Goal: Transaction & Acquisition: Purchase product/service

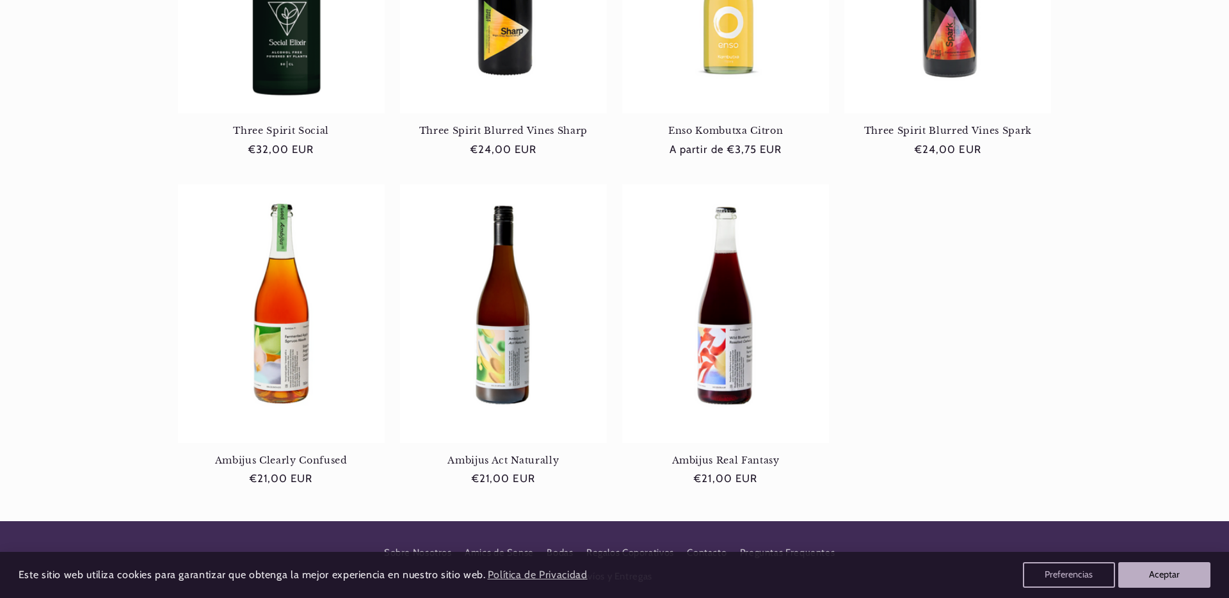
scroll to position [0, 853]
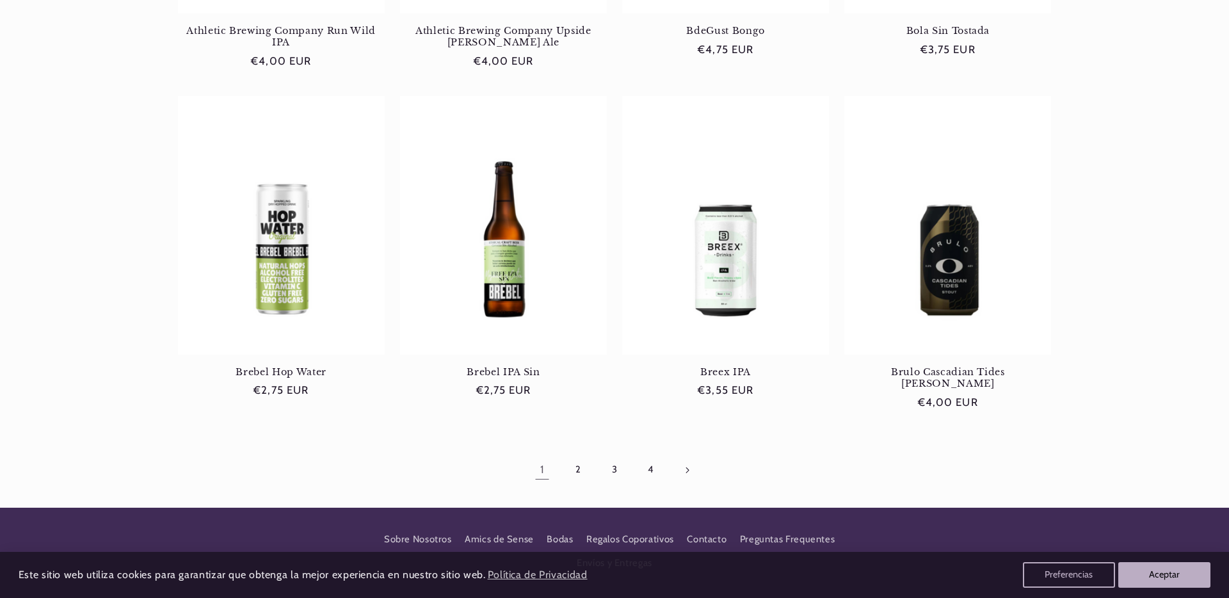
scroll to position [0, 853]
click at [650, 455] on link "4" at bounding box center [650, 469] width 29 height 29
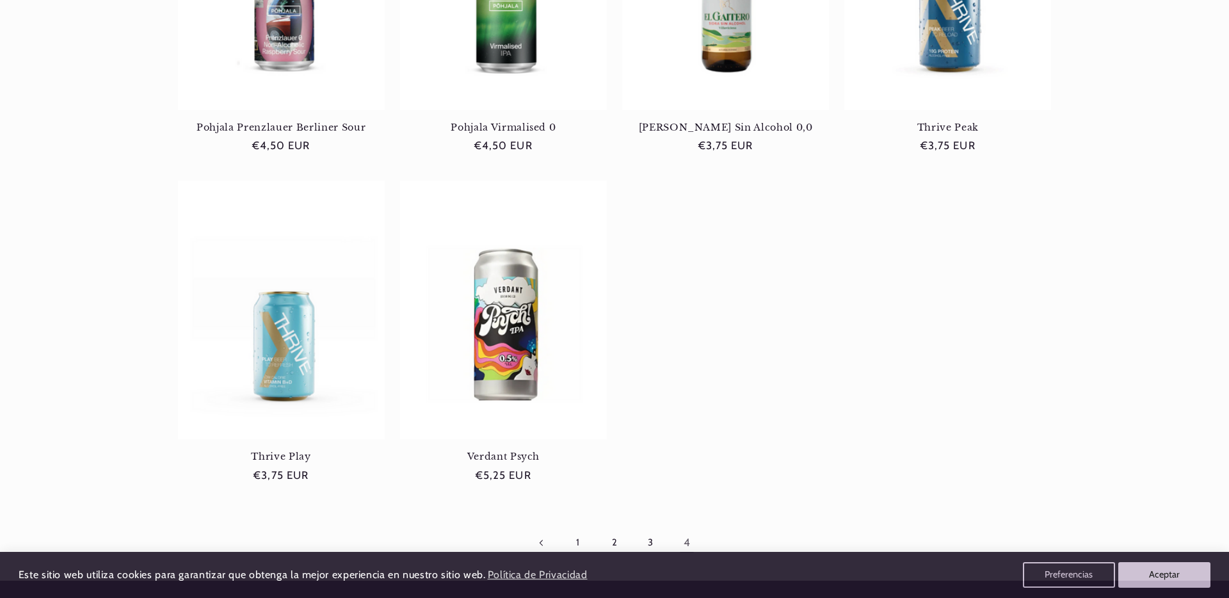
scroll to position [363, 0]
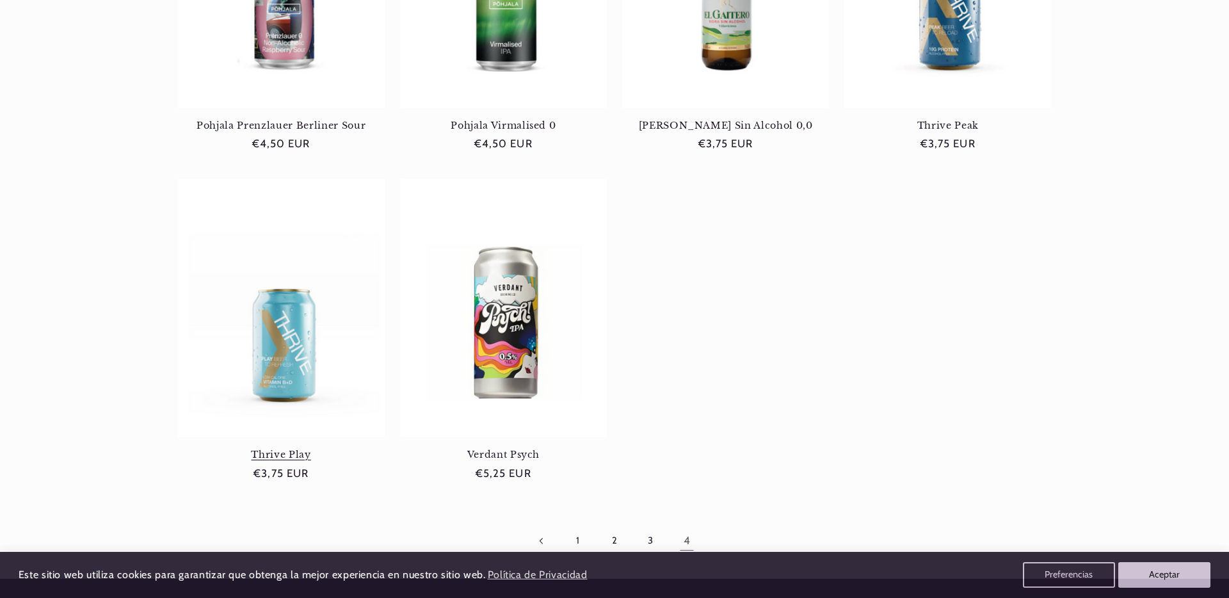
click at [280, 449] on link "Thrive Play" at bounding box center [281, 455] width 207 height 12
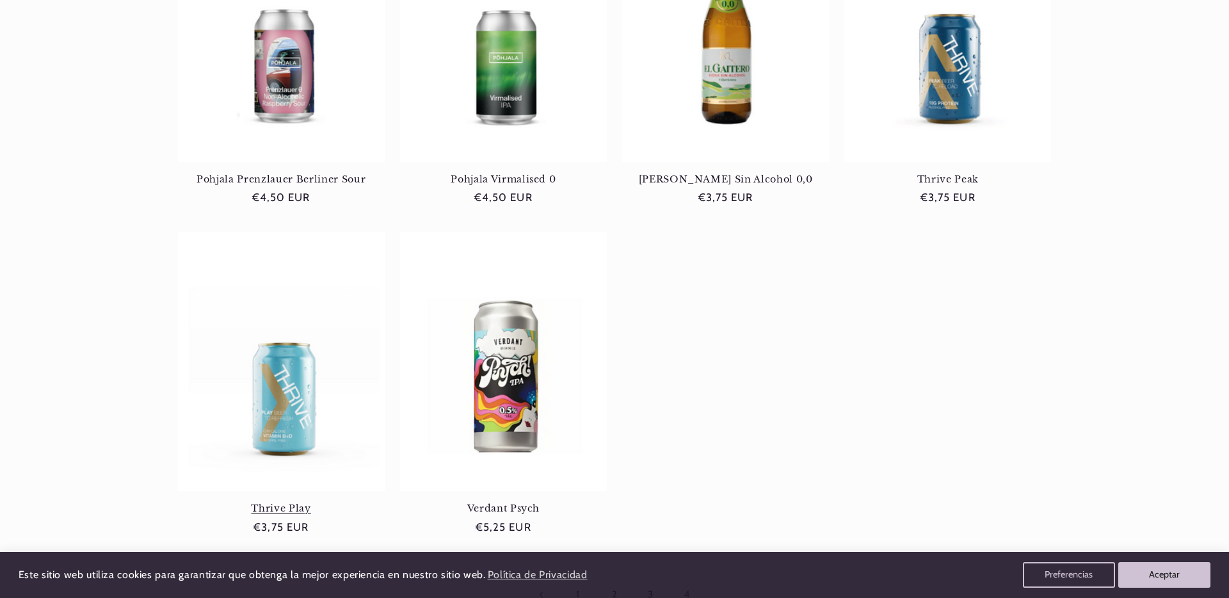
scroll to position [312, 0]
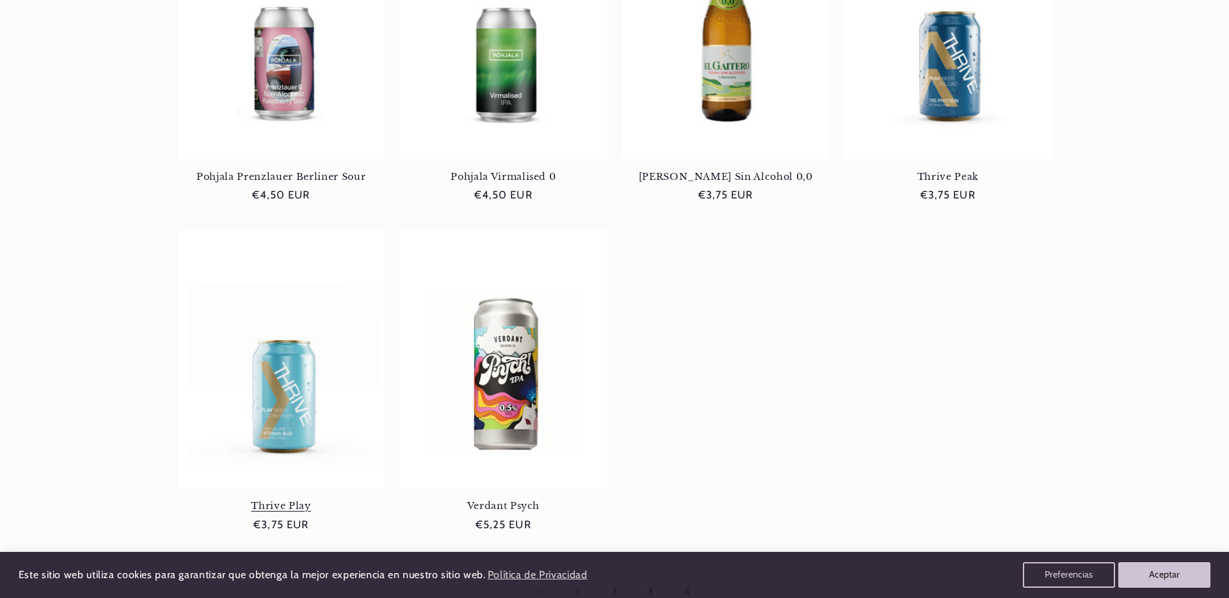
click at [282, 500] on link "Thrive Play" at bounding box center [281, 506] width 207 height 12
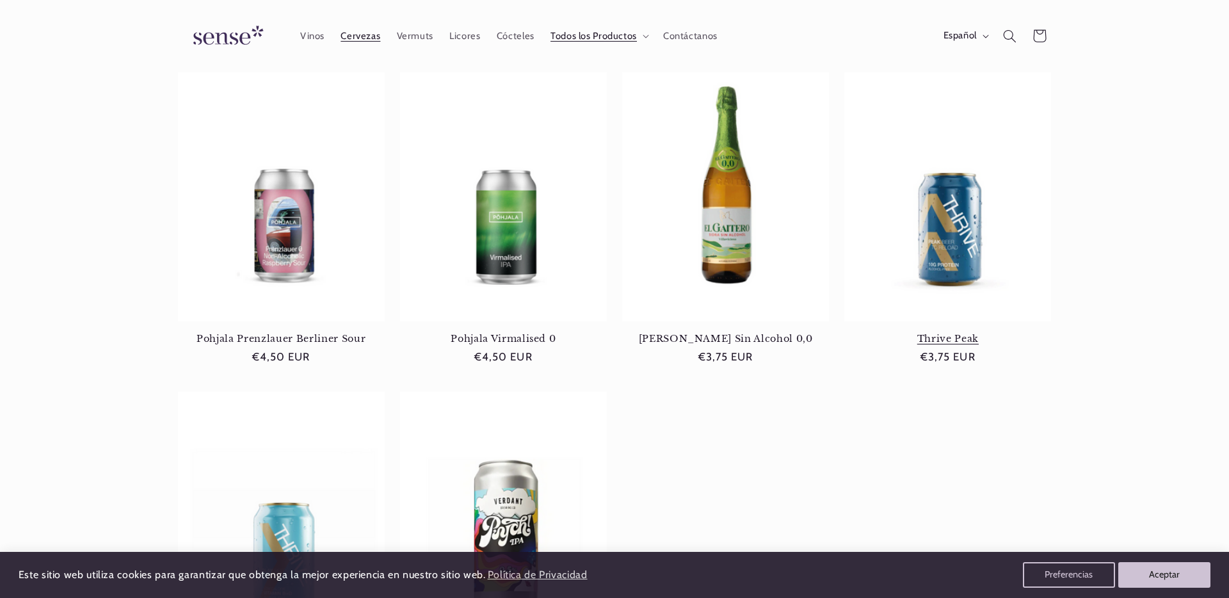
scroll to position [152, 0]
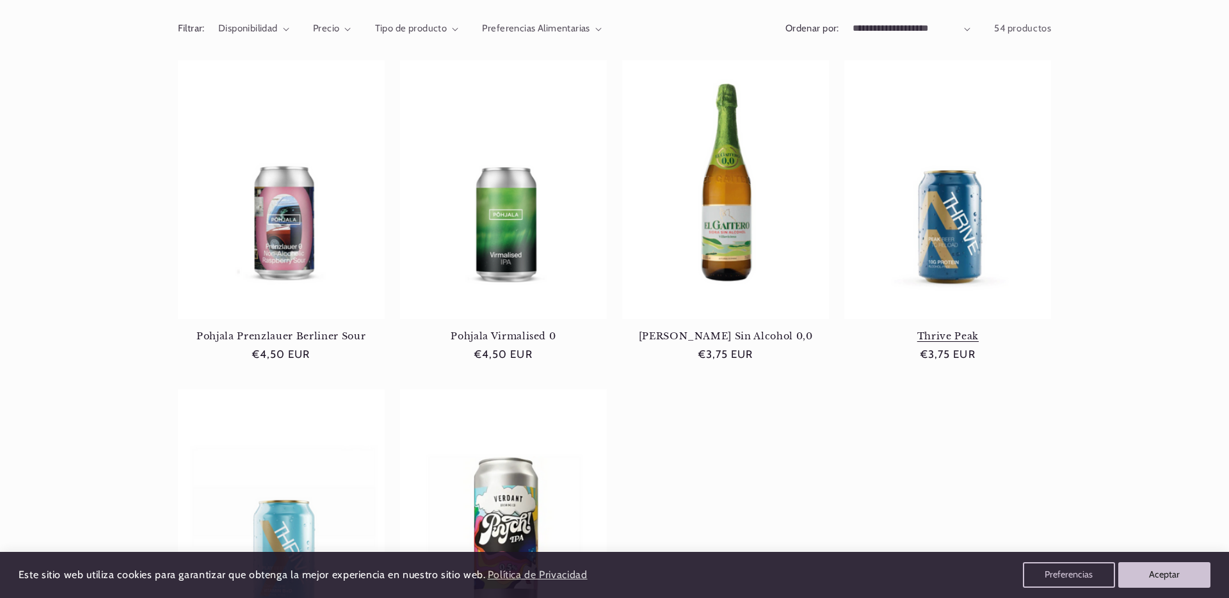
click at [948, 330] on link "Thrive Peak" at bounding box center [947, 336] width 207 height 12
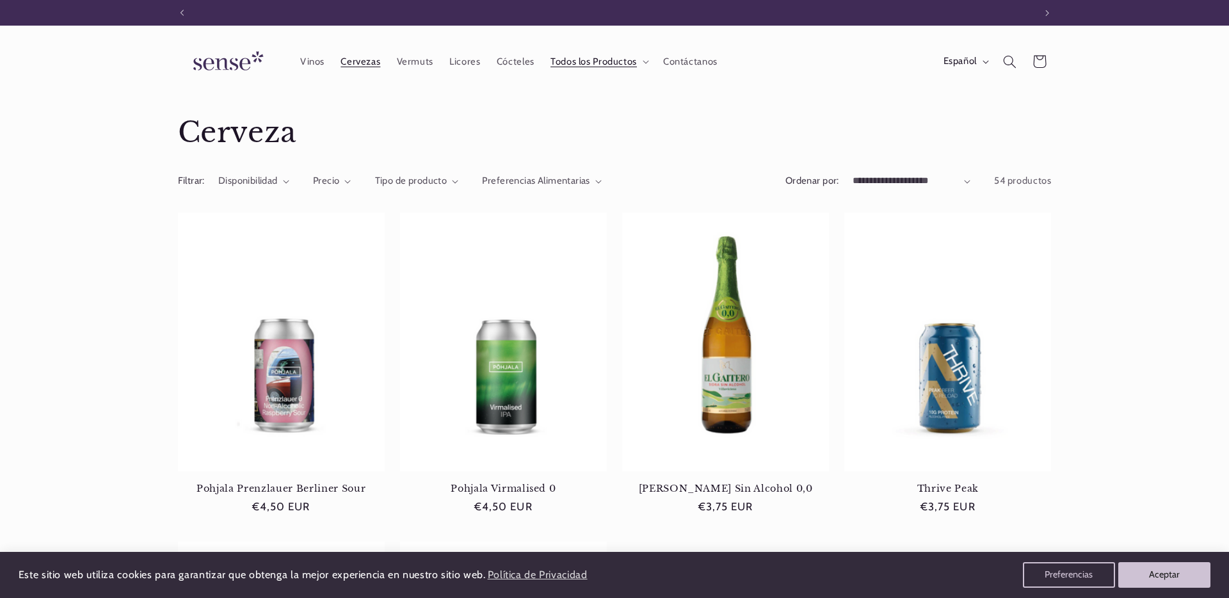
scroll to position [0, 0]
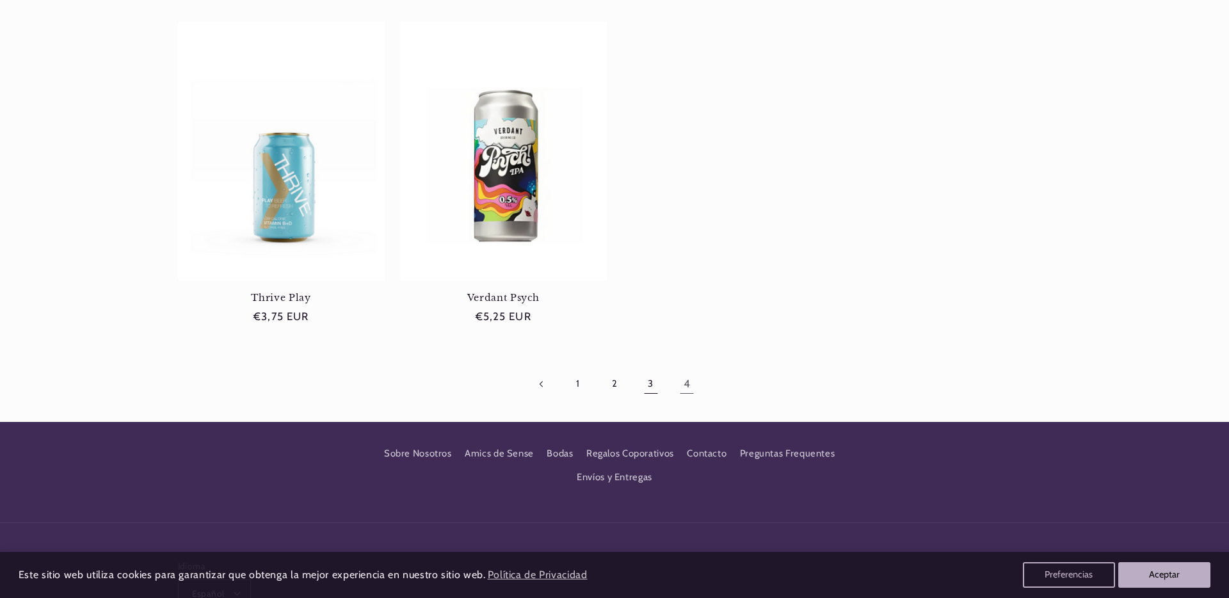
click at [649, 382] on link "3" at bounding box center [650, 383] width 29 height 29
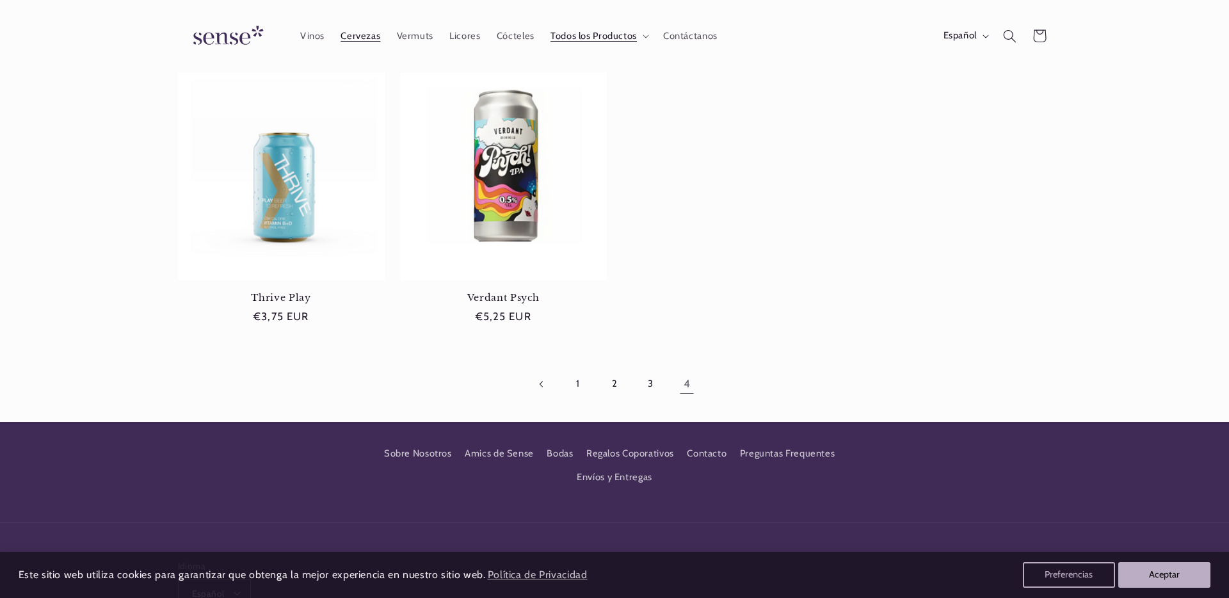
scroll to position [517, 0]
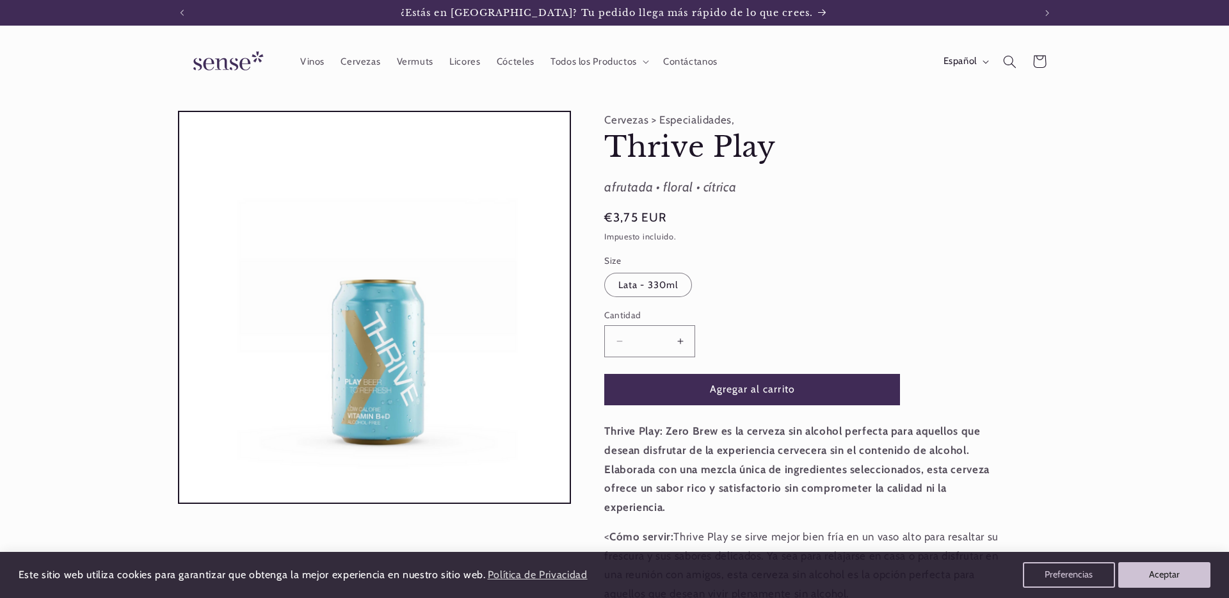
click at [686, 343] on button "Aumentar cantidad para Thrive Play" at bounding box center [680, 340] width 29 height 31
click at [685, 343] on button "Aumentar cantidad para Thrive Play" at bounding box center [680, 340] width 29 height 31
type input "*"
click at [750, 387] on button "Agregar al carrito" at bounding box center [752, 389] width 296 height 31
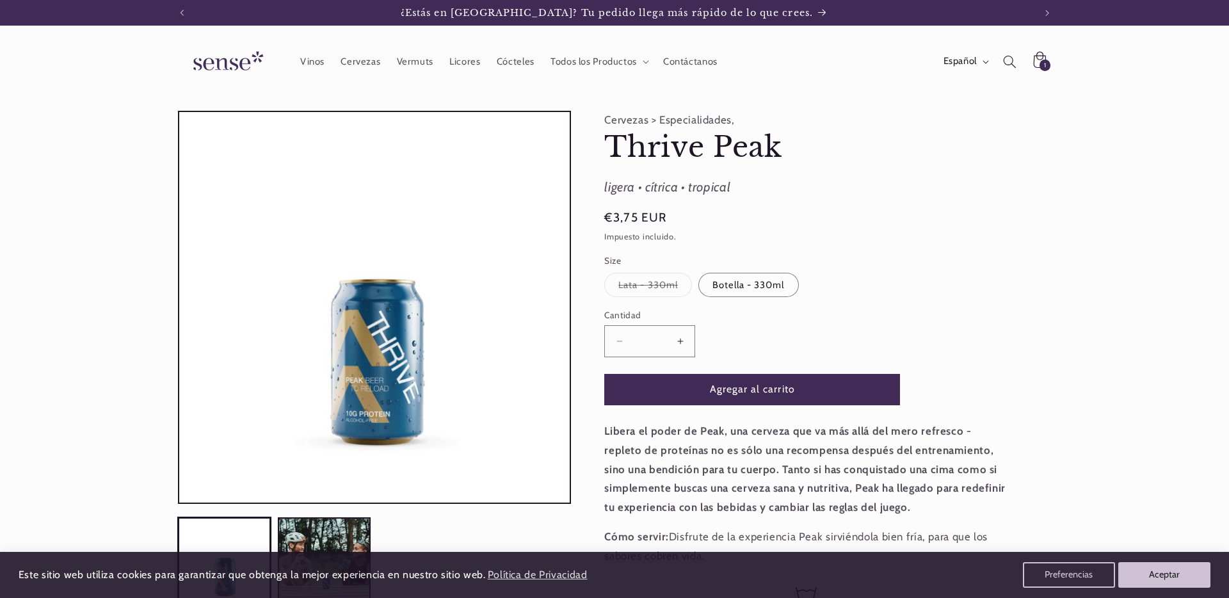
click at [683, 342] on button "Aumentar cantidad para Thrive Peak" at bounding box center [680, 340] width 29 height 31
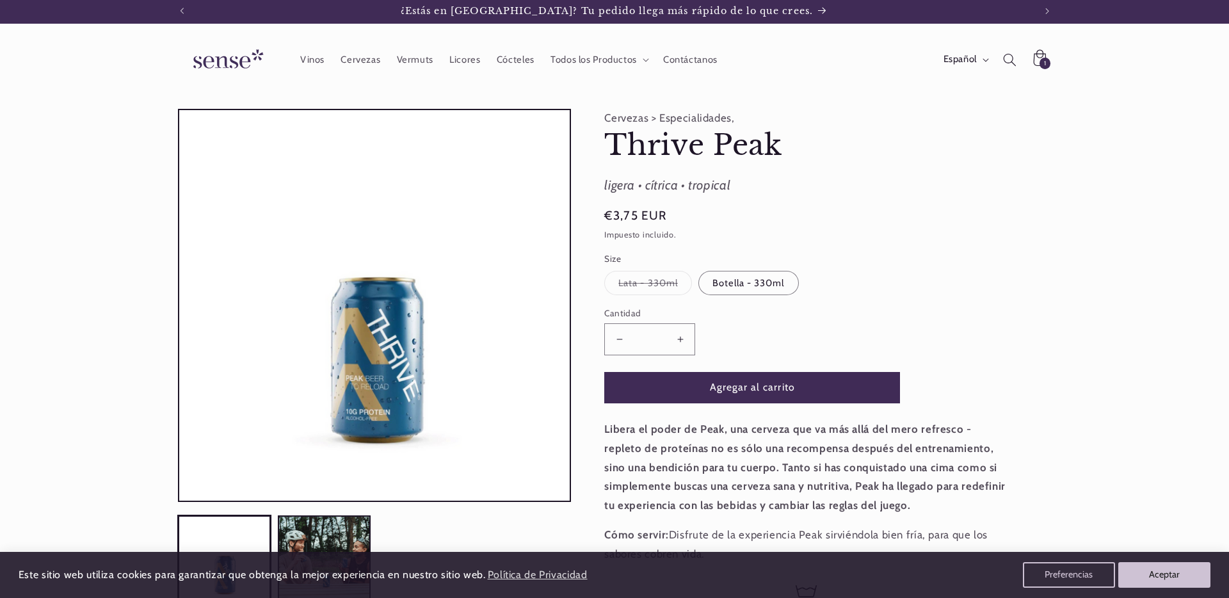
click at [683, 342] on button "Aumentar cantidad para Thrive Peak" at bounding box center [680, 338] width 29 height 31
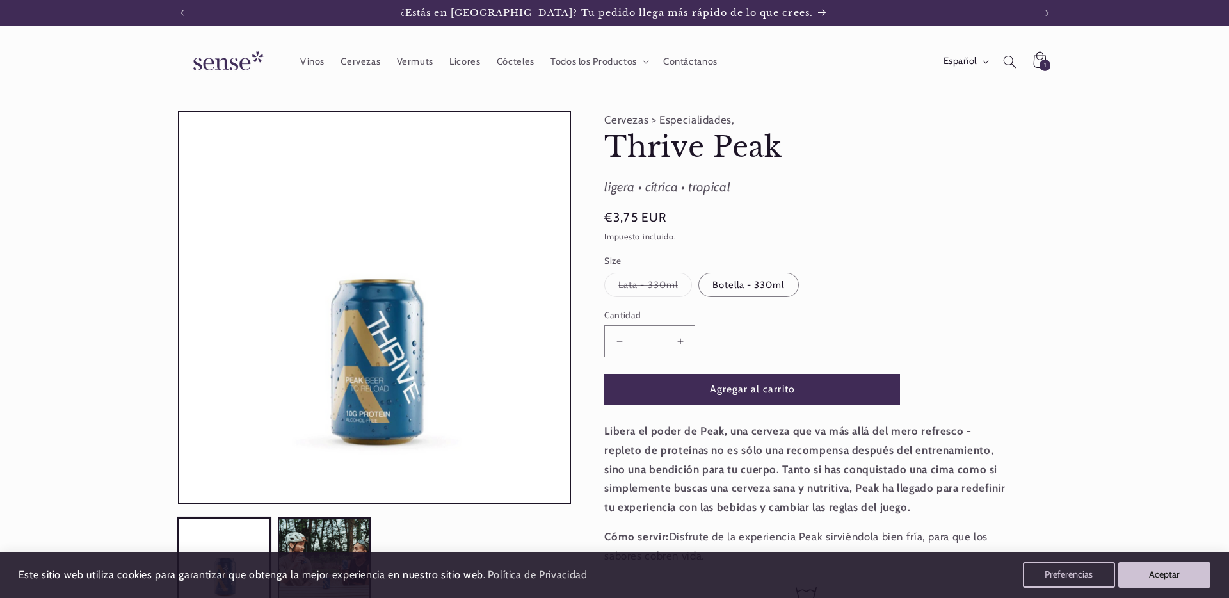
click at [622, 344] on button "Reducir cantidad para Thrive Peak" at bounding box center [619, 340] width 29 height 31
click at [752, 389] on button "Agregar al carrito" at bounding box center [752, 389] width 296 height 31
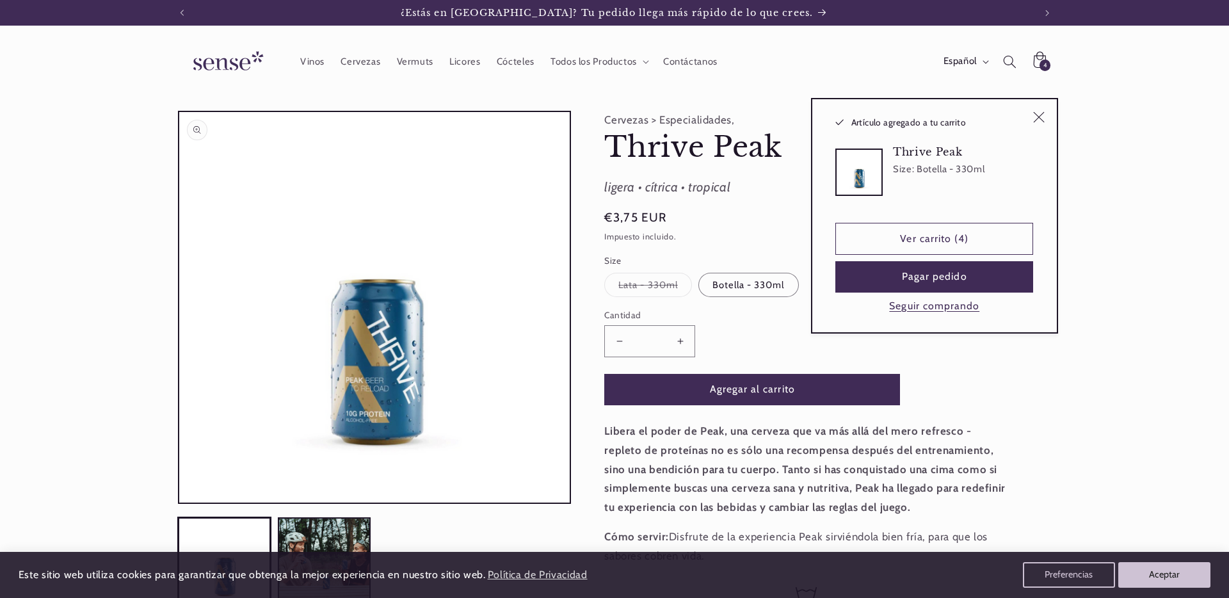
type input "*"
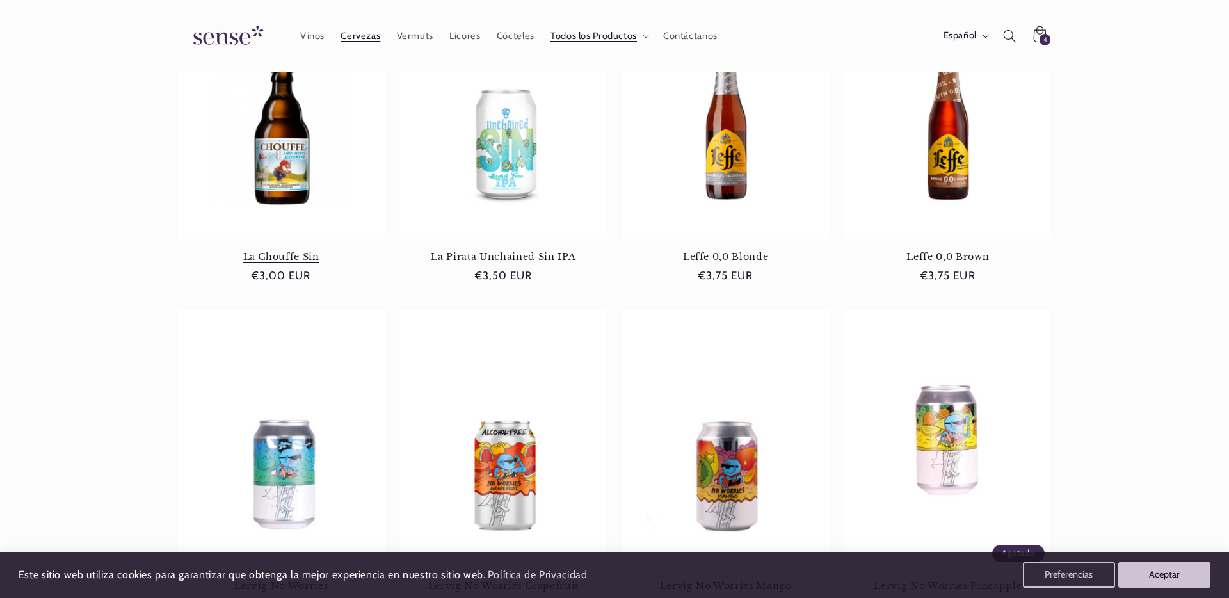
scroll to position [551, 0]
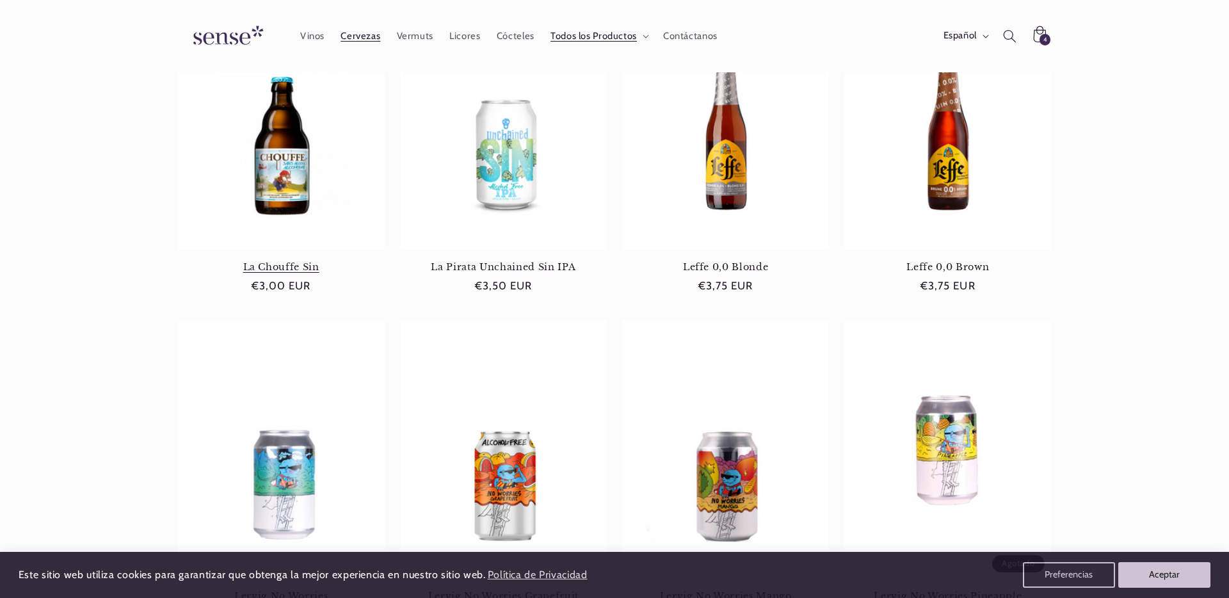
click at [270, 261] on link "La Chouffe Sin" at bounding box center [281, 267] width 207 height 12
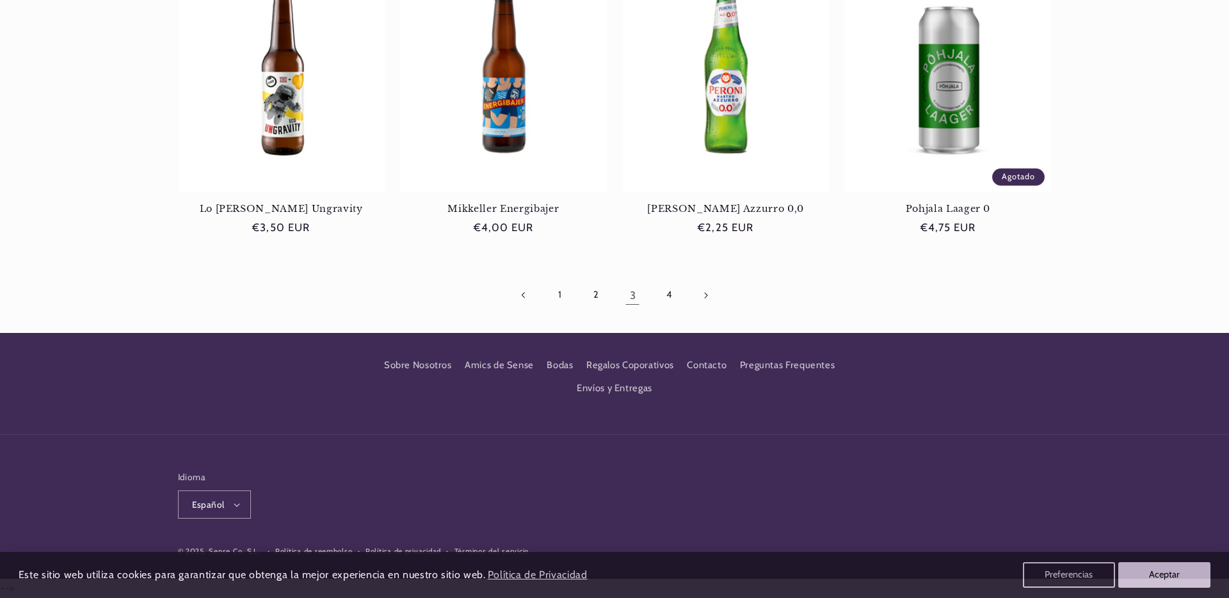
scroll to position [0, 853]
click at [599, 295] on link "2" at bounding box center [596, 294] width 29 height 29
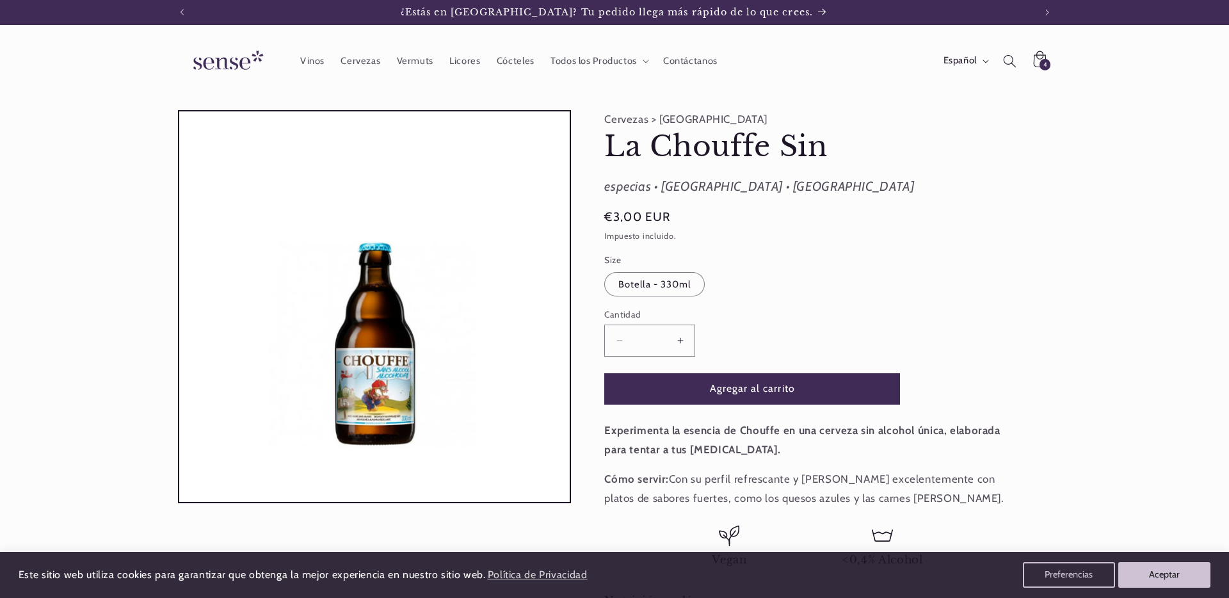
click at [684, 343] on button "Aumentar cantidad para La Chouffe Sin" at bounding box center [680, 340] width 29 height 31
click at [768, 391] on button "Agregar al carrito" at bounding box center [752, 389] width 296 height 31
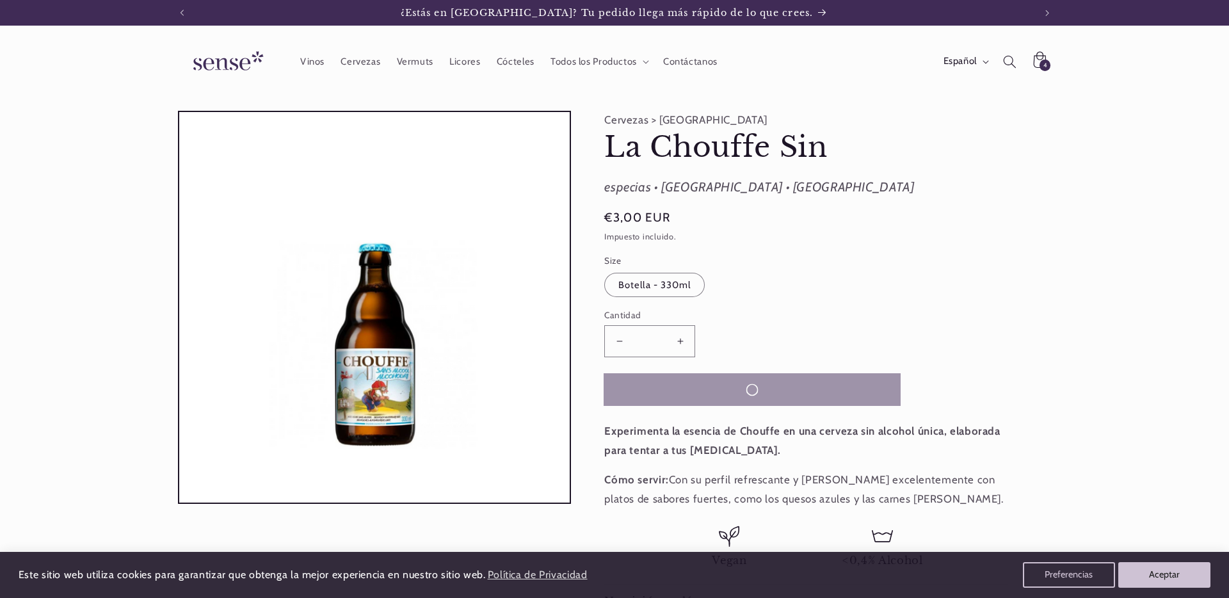
type input "*"
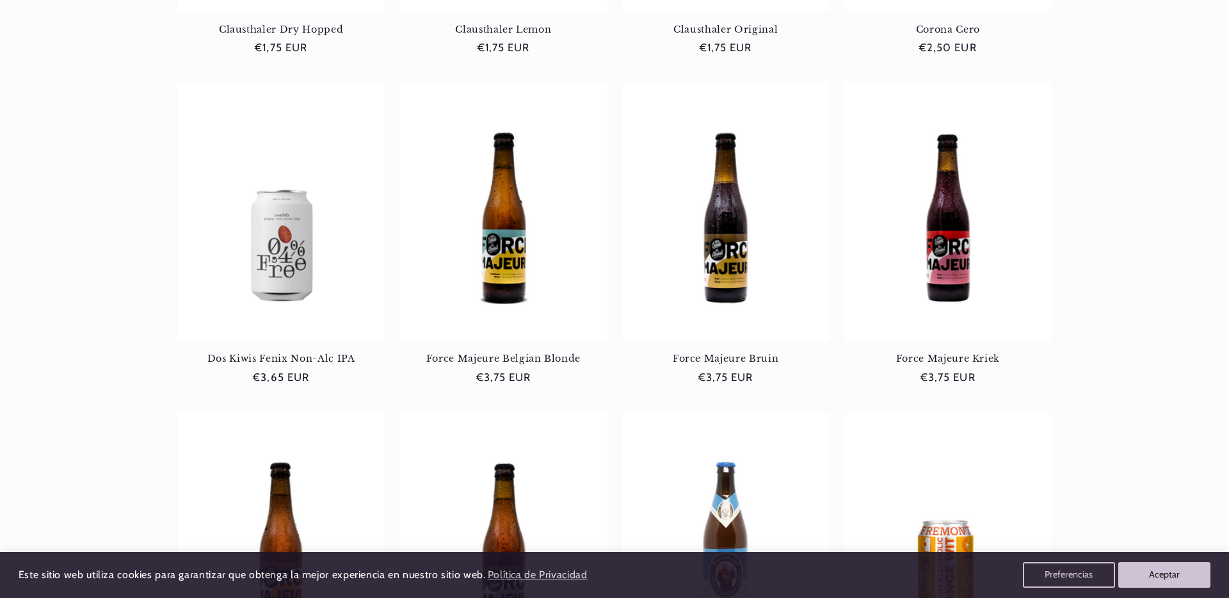
scroll to position [469, 0]
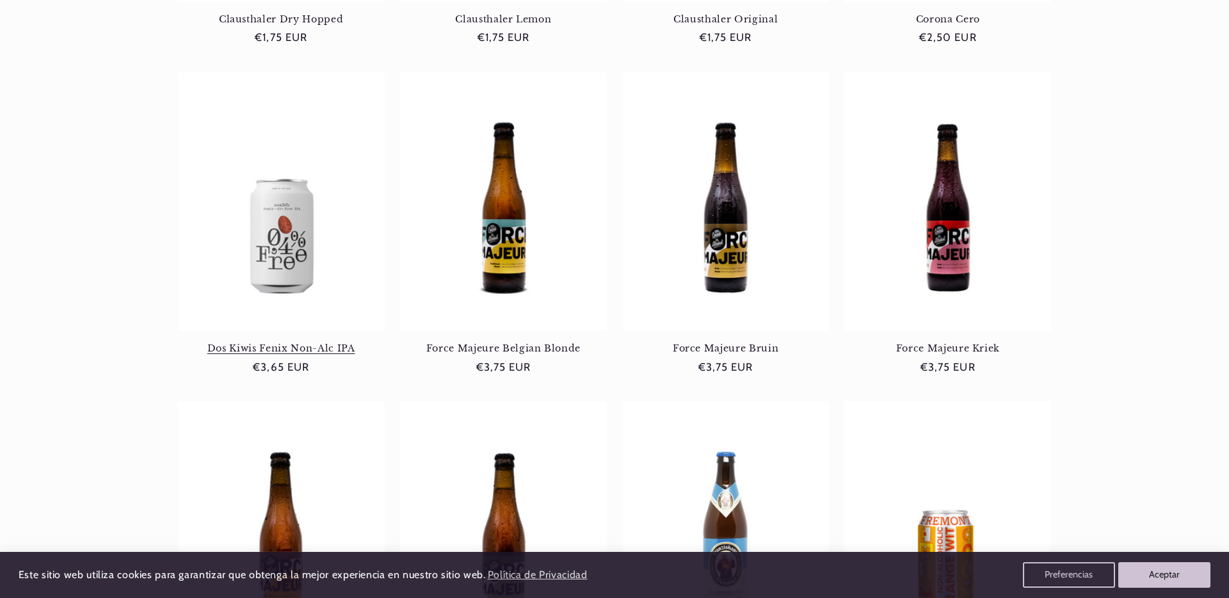
click at [291, 343] on link "Dos Kiwis Fenix Non-Alc IPA" at bounding box center [281, 349] width 207 height 12
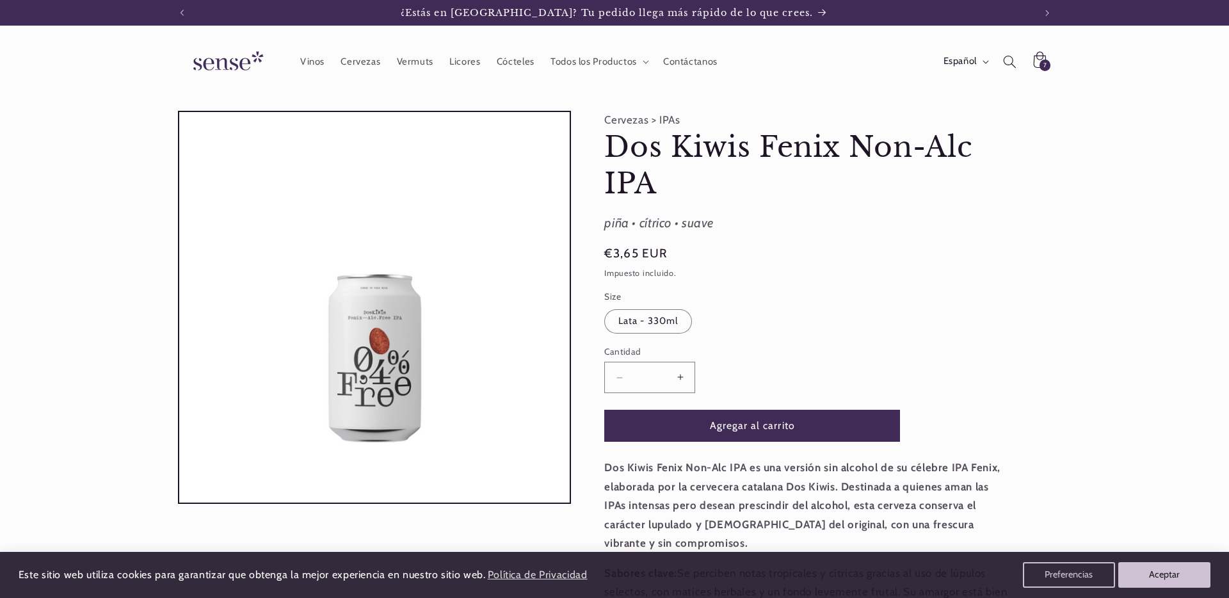
click at [683, 378] on button "Aumentar cantidad para Dos Kiwis Fenix Non-Alc IPA" at bounding box center [680, 377] width 29 height 31
click at [773, 428] on button "Agregar al carrito" at bounding box center [752, 425] width 296 height 31
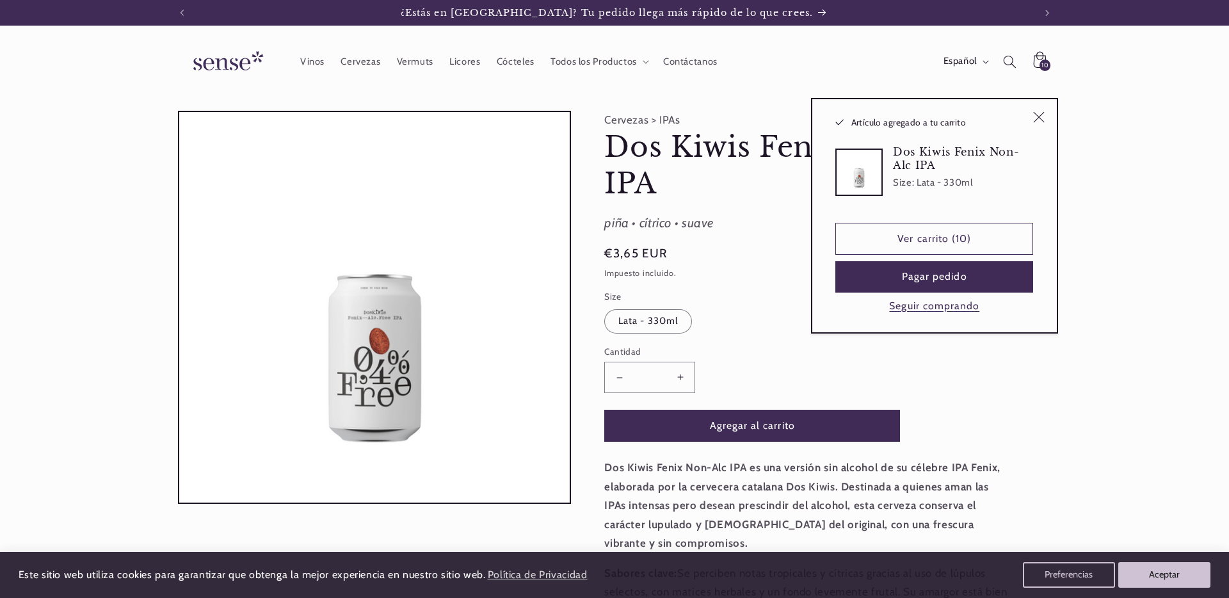
type input "*"
click at [932, 239] on link "Ver carrito (10)" at bounding box center [935, 238] width 198 height 31
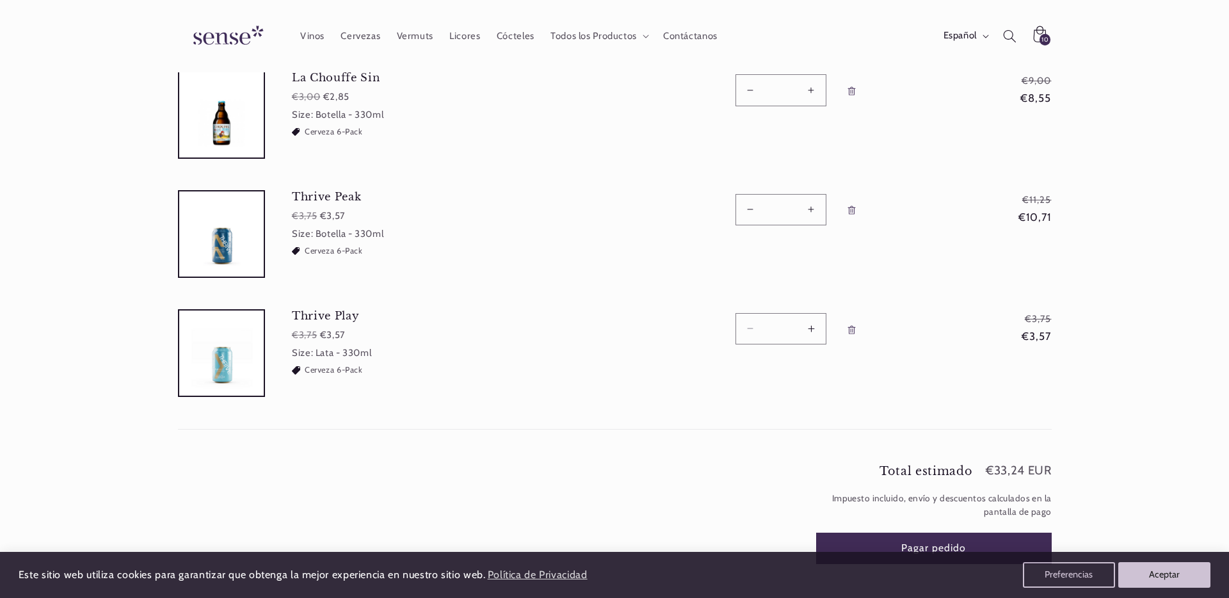
scroll to position [270, 0]
click at [811, 328] on button "Aumentar cantidad para Thrive Play" at bounding box center [811, 329] width 29 height 31
click at [812, 330] on form "Tu carrito Producto Total Cantidad Total Dos Kiwis Fenix Non-Alc IPA Precio hab…" at bounding box center [615, 167] width 874 height 525
click at [812, 328] on button "Aumentar cantidad para Thrive Play" at bounding box center [811, 329] width 29 height 31
type input "*"
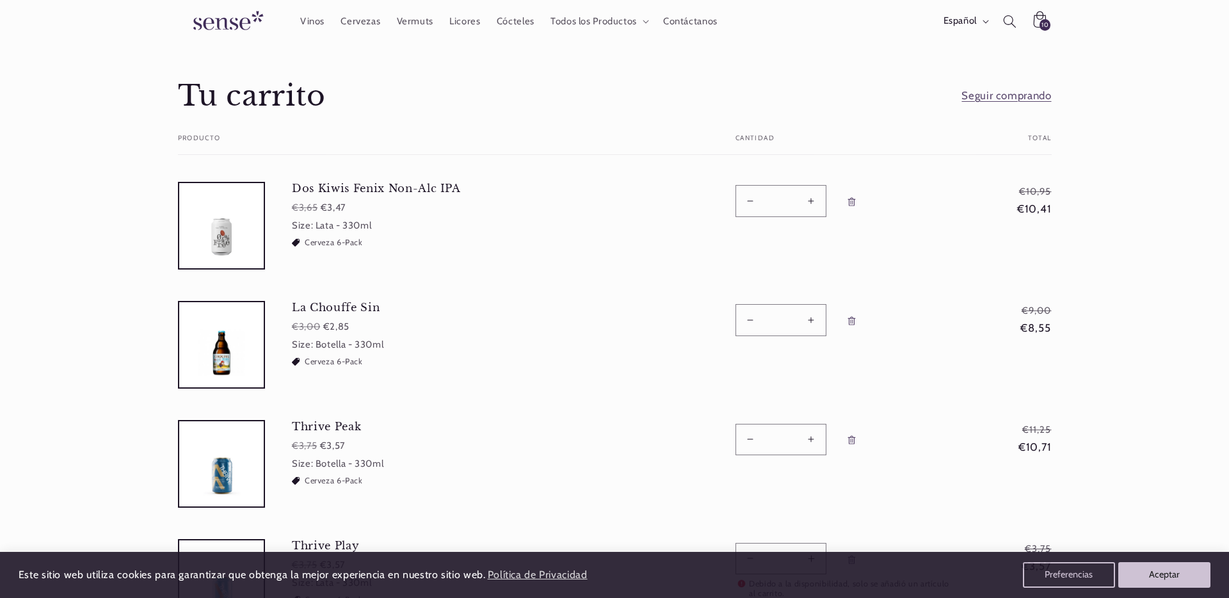
scroll to position [47, 0]
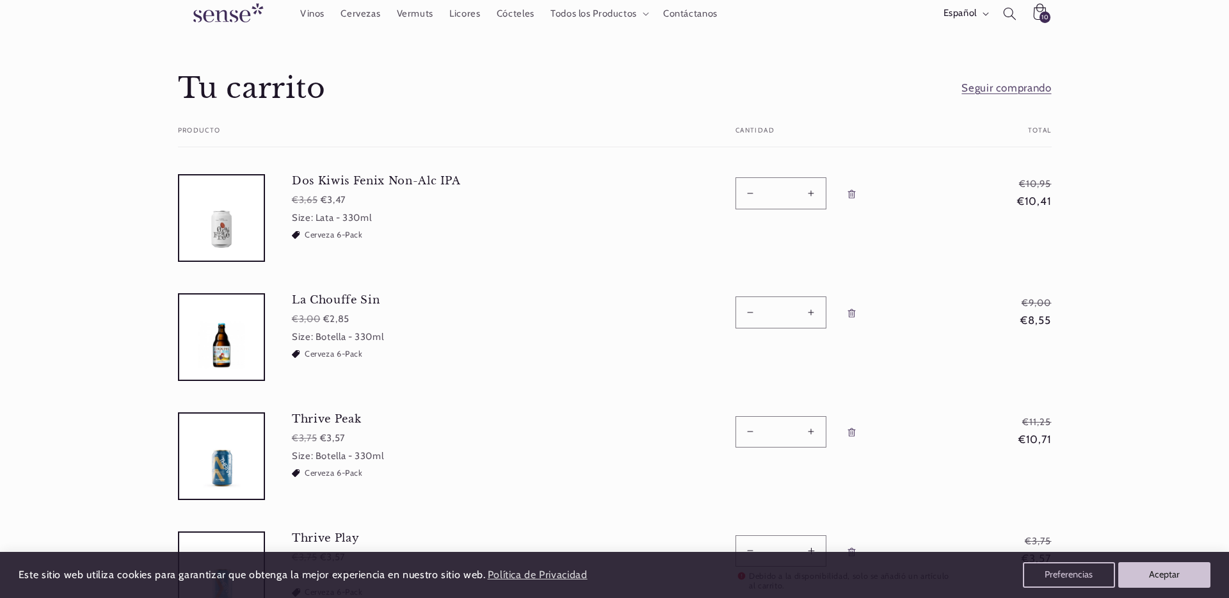
click at [815, 430] on button "Aumentar cantidad para Thrive Peak" at bounding box center [811, 431] width 29 height 31
click at [814, 430] on form "Tu carrito Producto Total Cantidad Total Dos Kiwis Fenix Non-Alc IPA Precio hab…" at bounding box center [615, 389] width 874 height 525
type input "*"
click at [856, 385] on td "Cantidad Reducir cantidad para La Chouffe Sin * Aumentar cantidad para La Chouf…" at bounding box center [829, 327] width 254 height 119
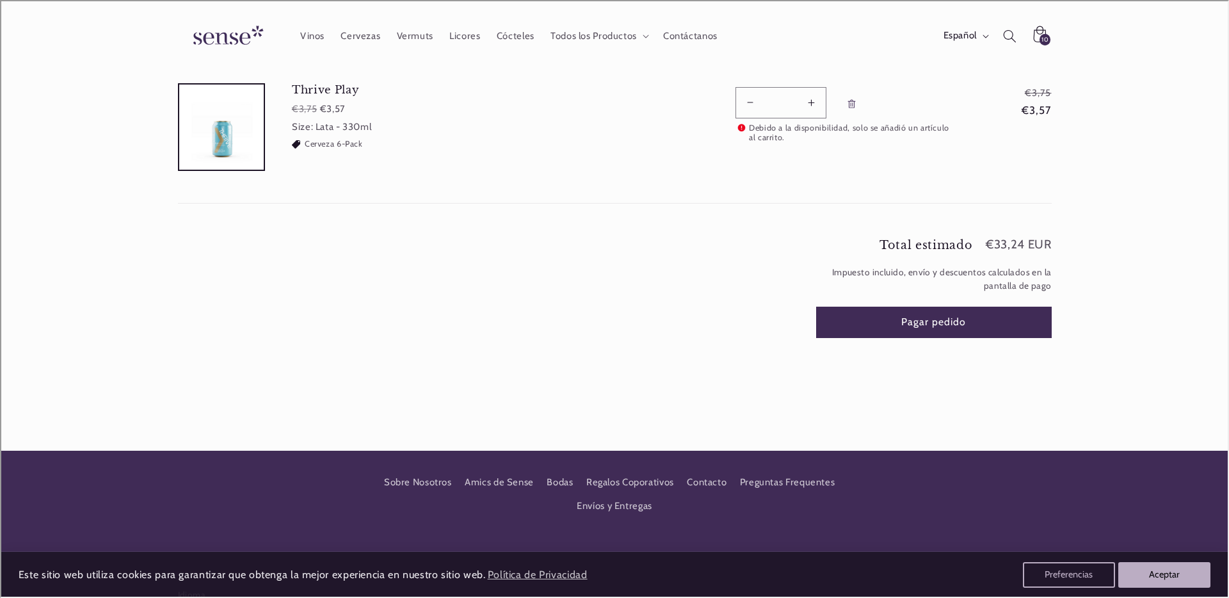
scroll to position [0, 853]
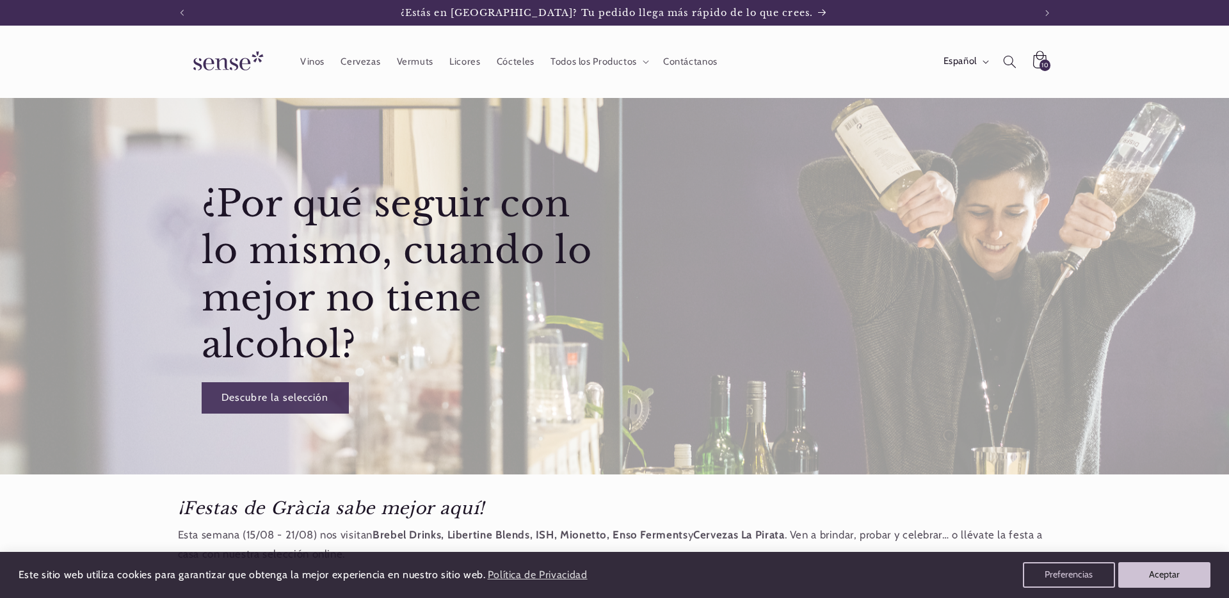
click at [1037, 60] on icon at bounding box center [1039, 61] width 31 height 31
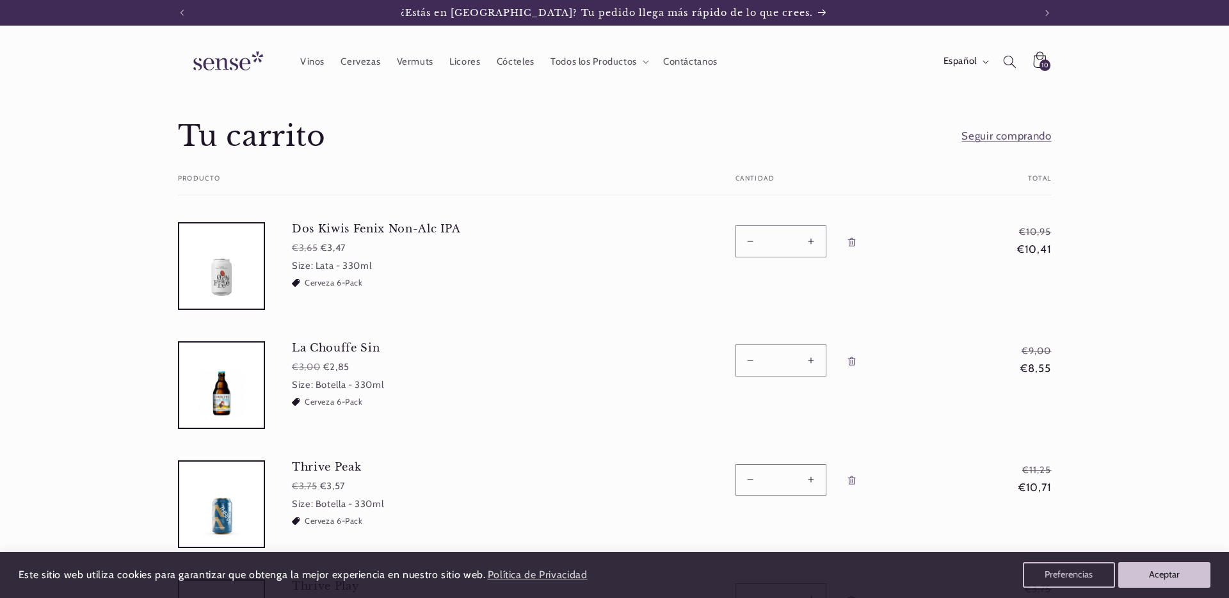
scroll to position [528, 0]
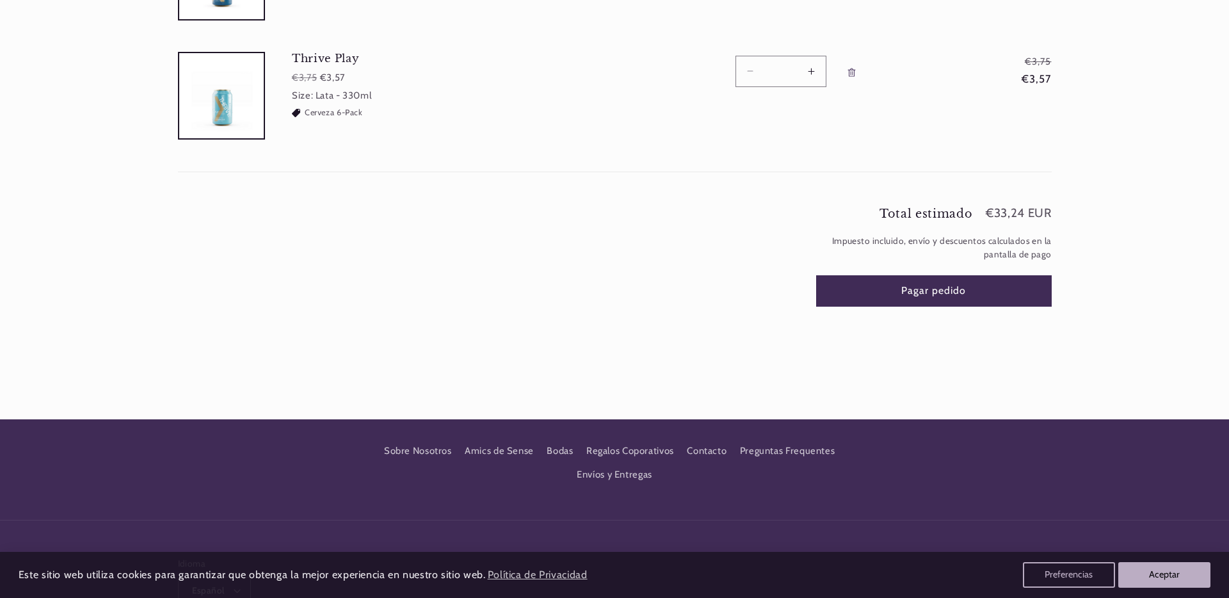
click at [820, 369] on shopify-google-pay-button at bounding box center [817, 375] width 3 height 13
click at [966, 295] on button "Pagar pedido" at bounding box center [934, 290] width 236 height 31
